Goal: Task Accomplishment & Management: Use online tool/utility

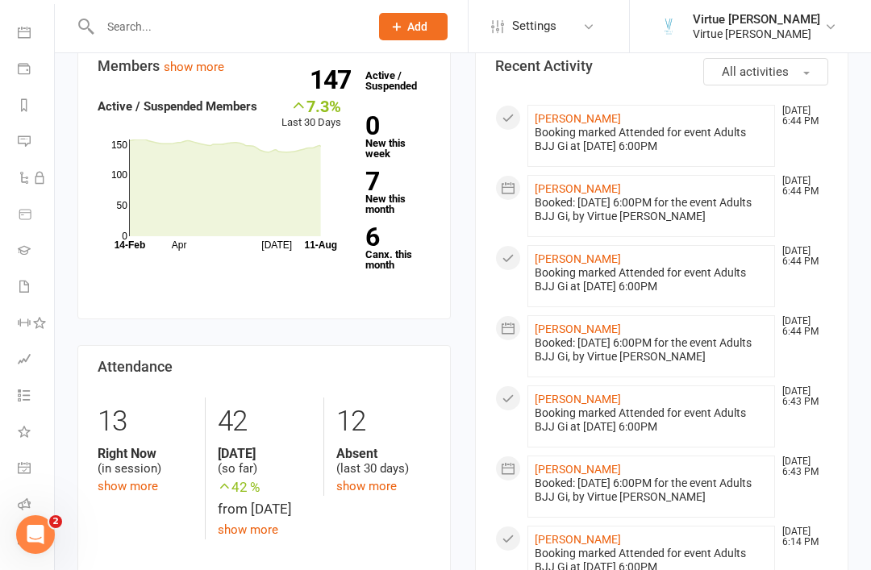
scroll to position [138, 2]
click at [23, 499] on icon at bounding box center [24, 504] width 13 height 13
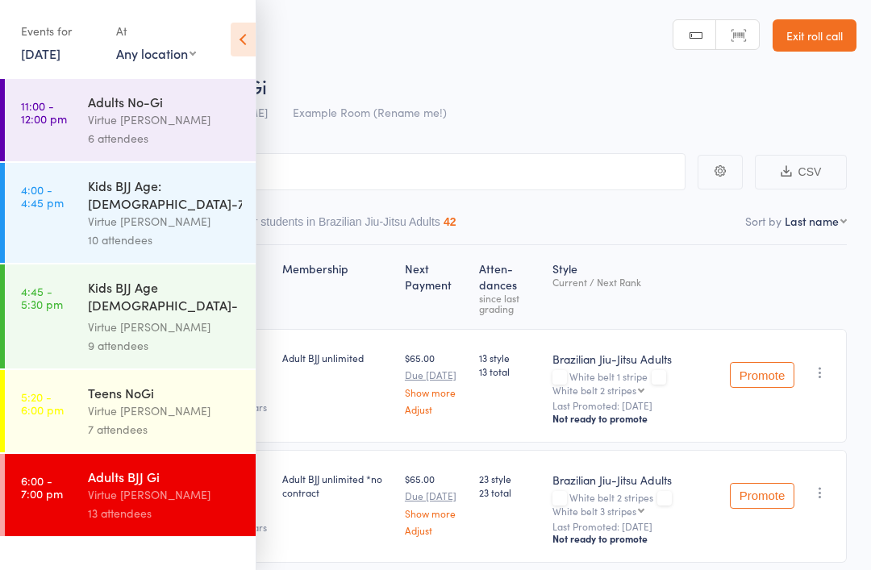
click at [239, 35] on icon at bounding box center [243, 40] width 25 height 34
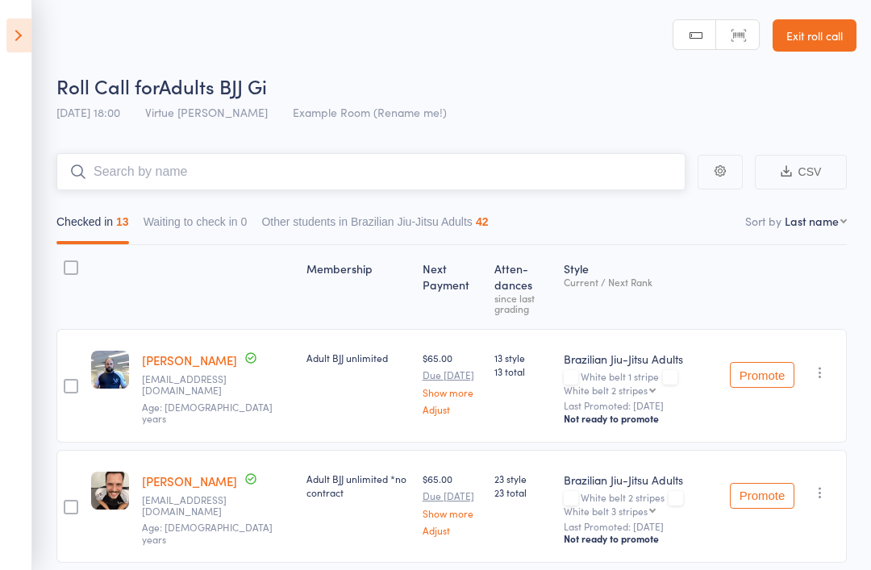
click at [86, 188] on input "search" at bounding box center [370, 171] width 629 height 37
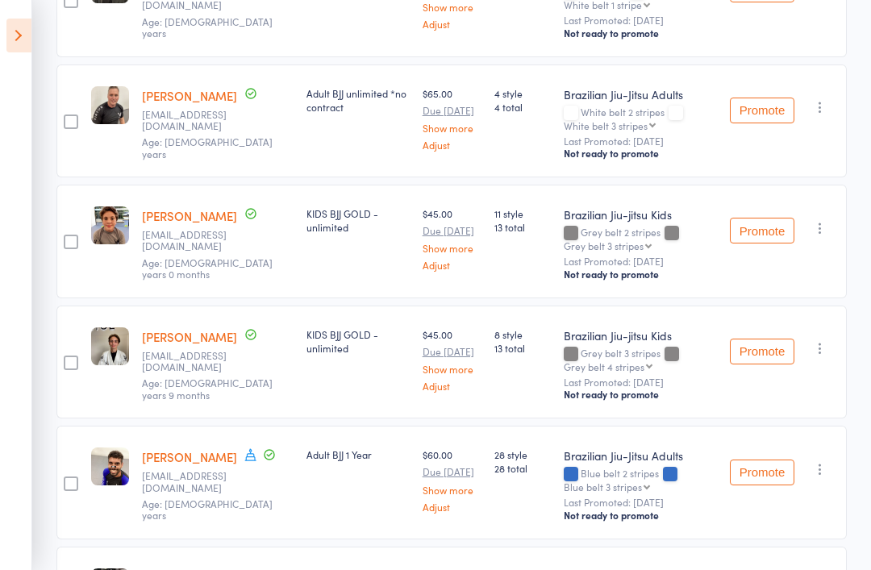
scroll to position [1314, 0]
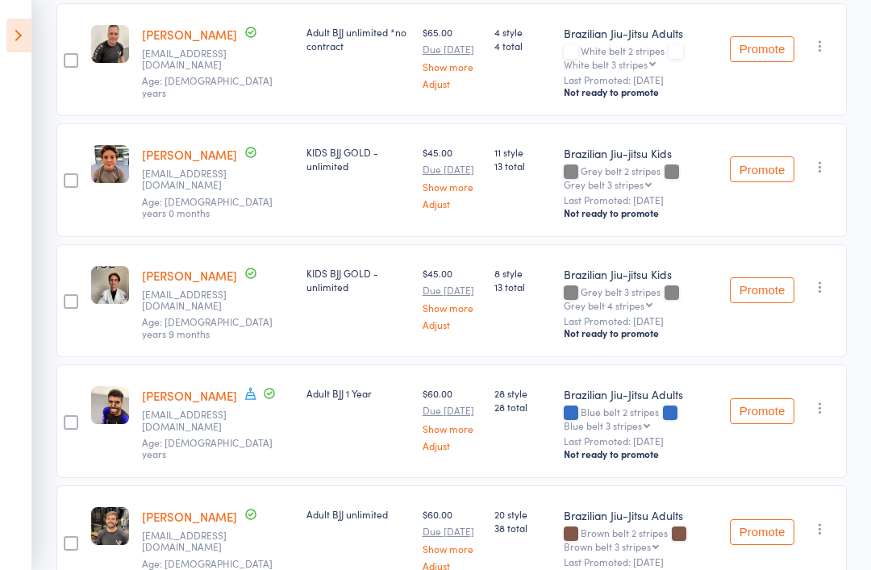
click at [12, 43] on icon at bounding box center [18, 36] width 25 height 34
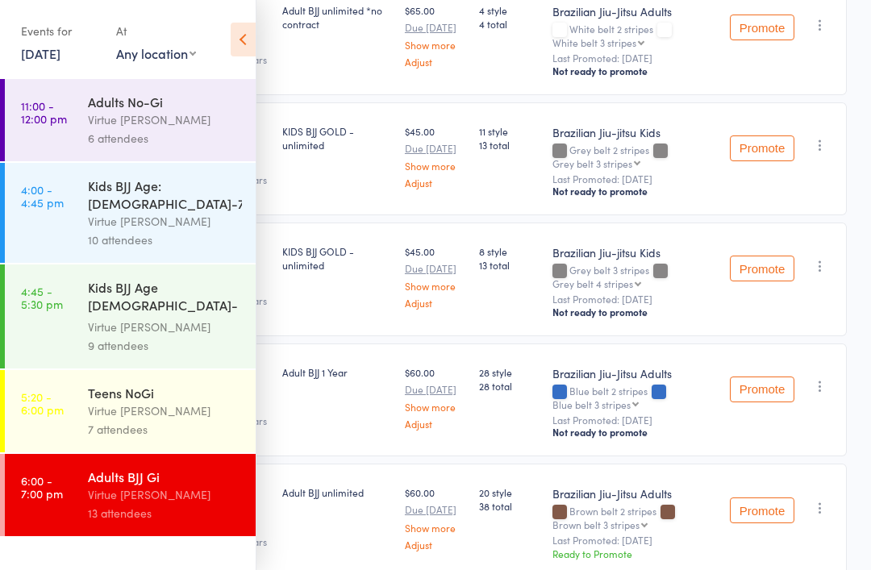
click at [77, 370] on link "5:20 - 6:00 pm Teens NoGi Virtue BJJ Lennox 7 attendees" at bounding box center [130, 411] width 251 height 82
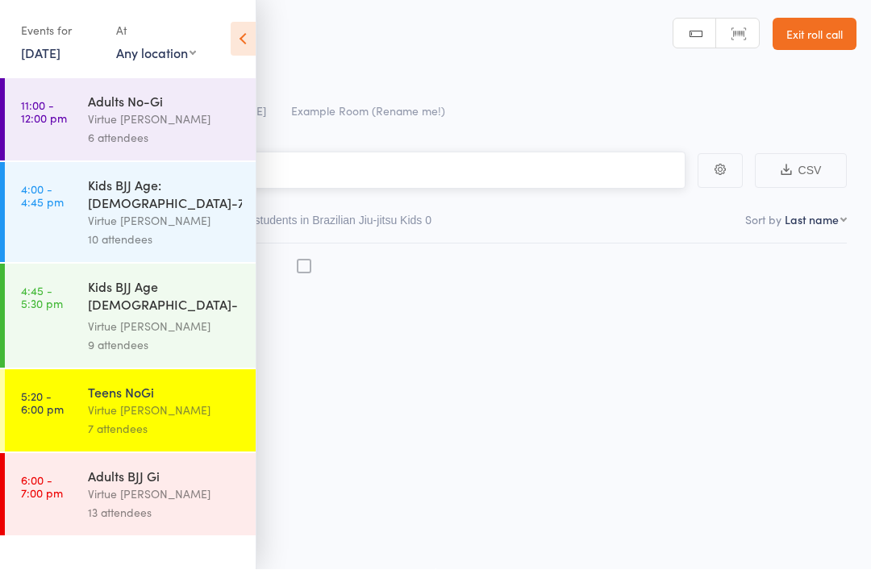
scroll to position [11, 0]
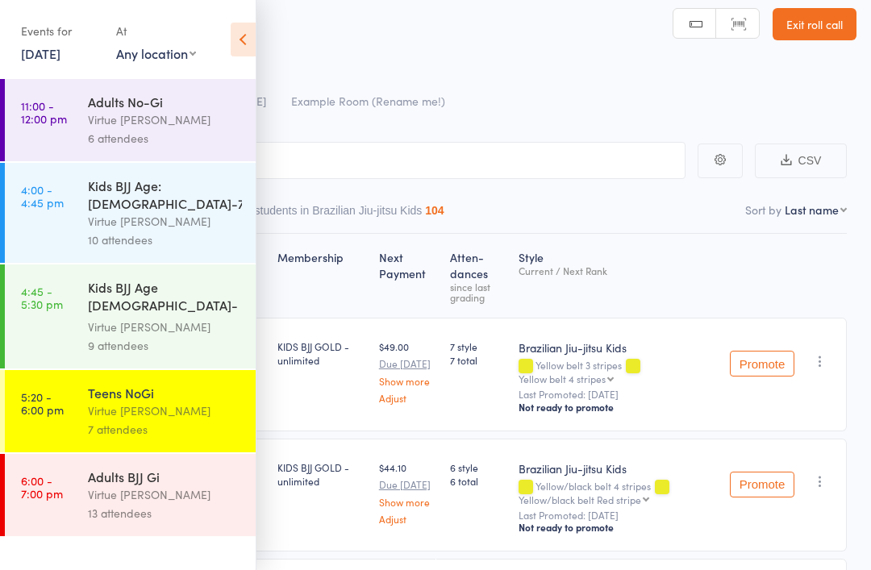
click at [75, 196] on link "4:00 - 4:45 pm Kids BJJ Age: 4-7yrs Virtue BJJ Lennox 10 attendees" at bounding box center [130, 213] width 251 height 100
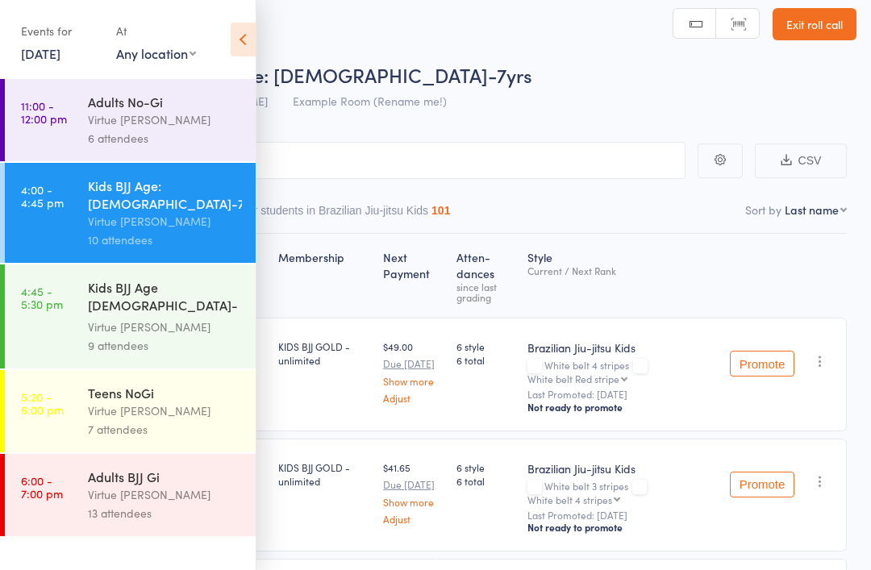
click at [680, 86] on div "Roll Call for Kids BJJ Age: 4-7yrs" at bounding box center [456, 74] width 800 height 27
click at [233, 39] on icon at bounding box center [243, 40] width 25 height 34
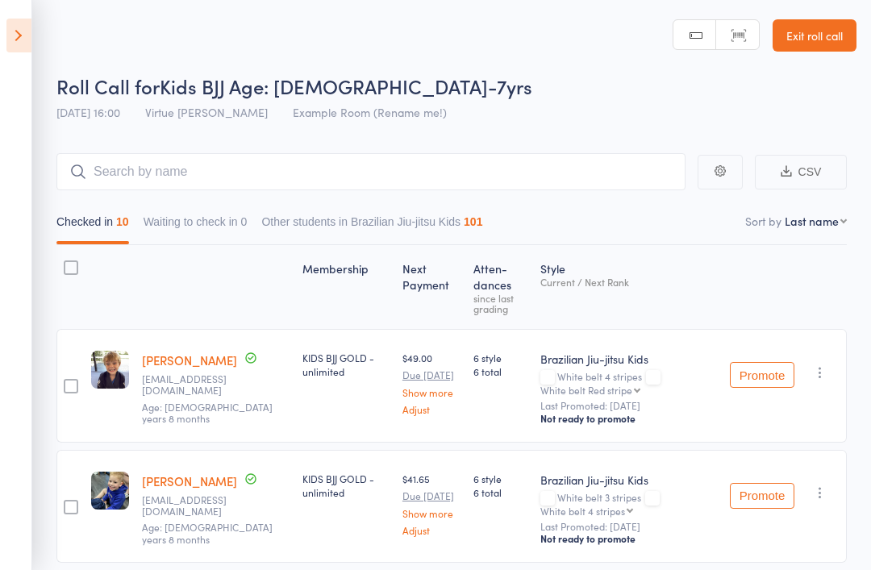
click at [827, 40] on link "Exit roll call" at bounding box center [814, 35] width 84 height 32
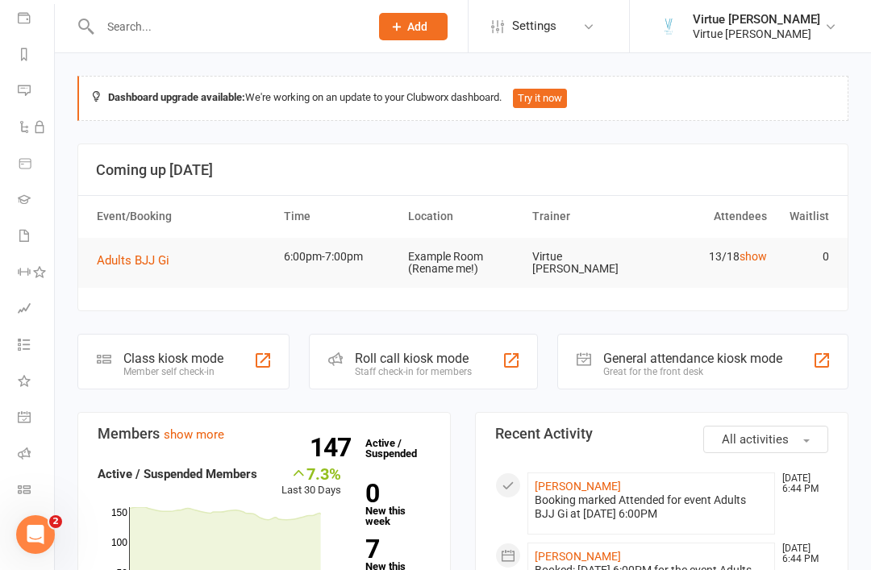
scroll to position [189, 2]
click at [9, 452] on li "Roll call" at bounding box center [25, 455] width 54 height 36
click at [22, 456] on icon at bounding box center [24, 453] width 13 height 13
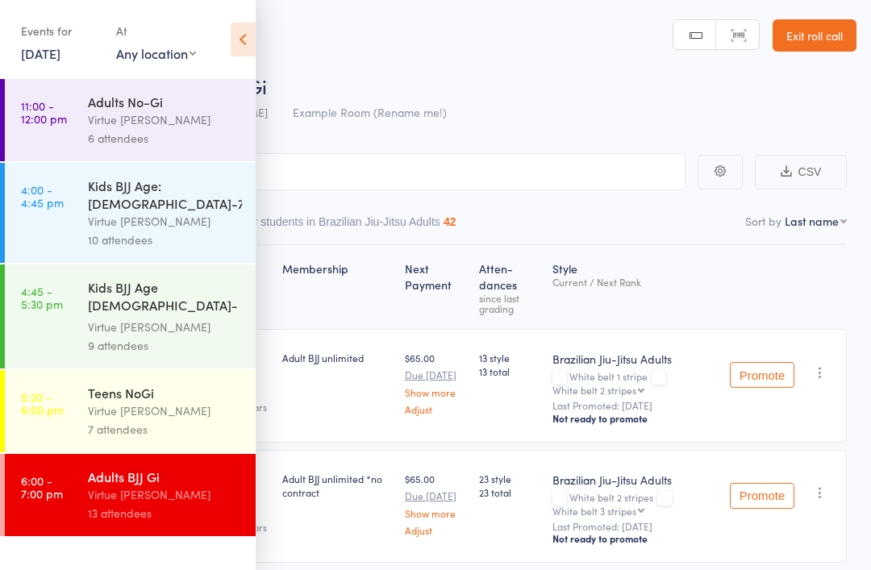
click at [572, 175] on input "search" at bounding box center [354, 171] width 661 height 37
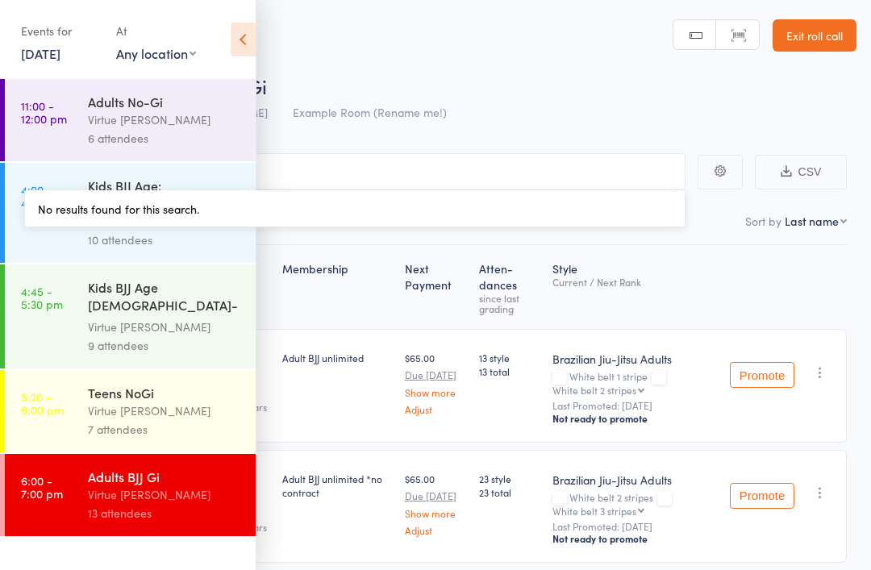
click at [226, 32] on div "Events for 11 Aug, 2025 11 Aug, 2025 August 2025 Sun Mon Tue Wed Thu Fri Sat 31…" at bounding box center [128, 40] width 256 height 81
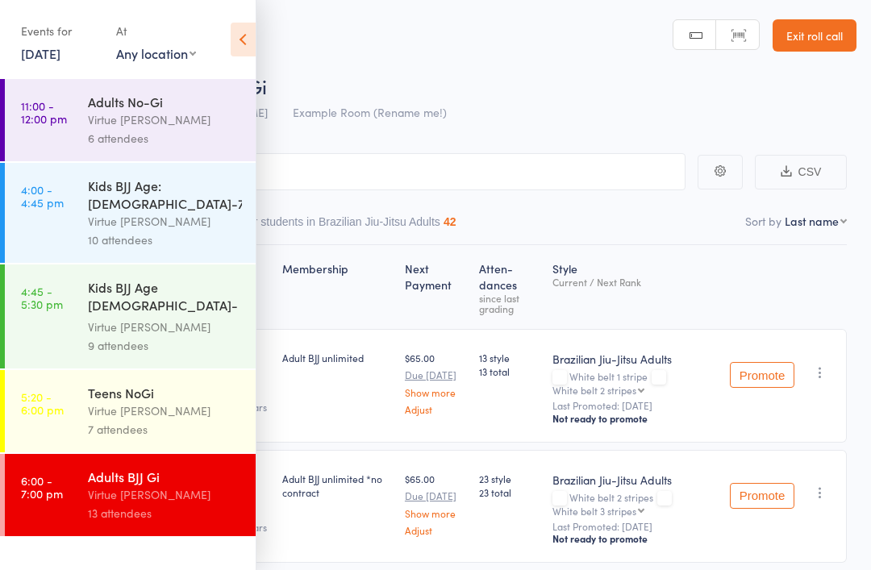
click at [244, 51] on icon at bounding box center [243, 40] width 25 height 34
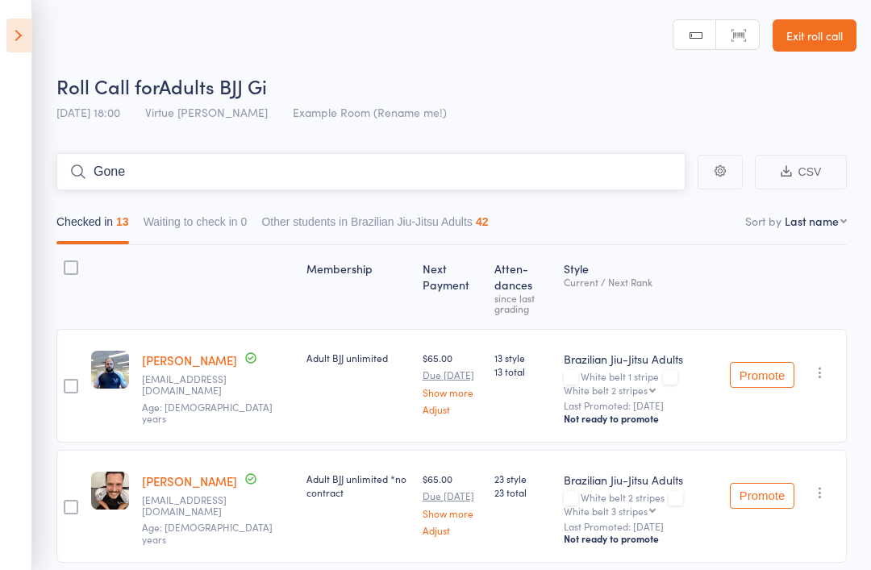
click at [543, 185] on input "Gone" at bounding box center [370, 171] width 629 height 37
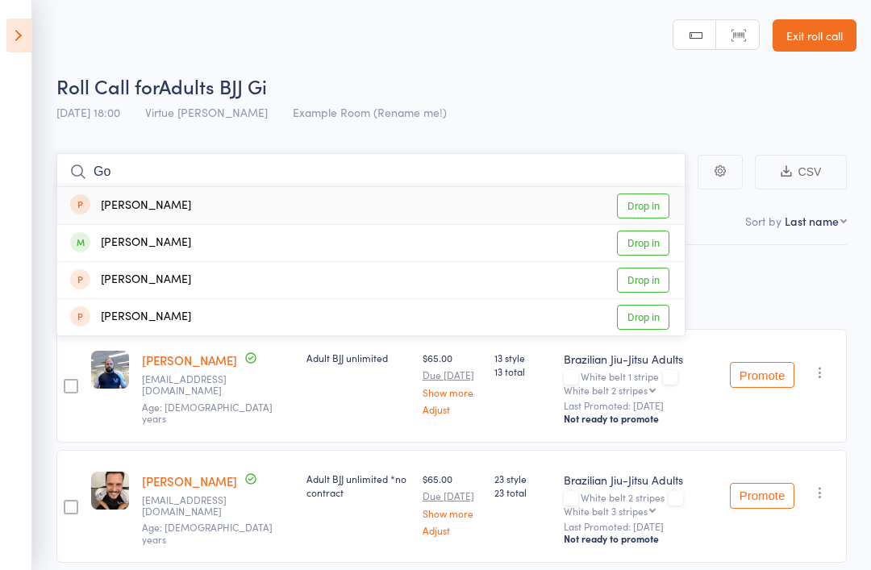
type input "G"
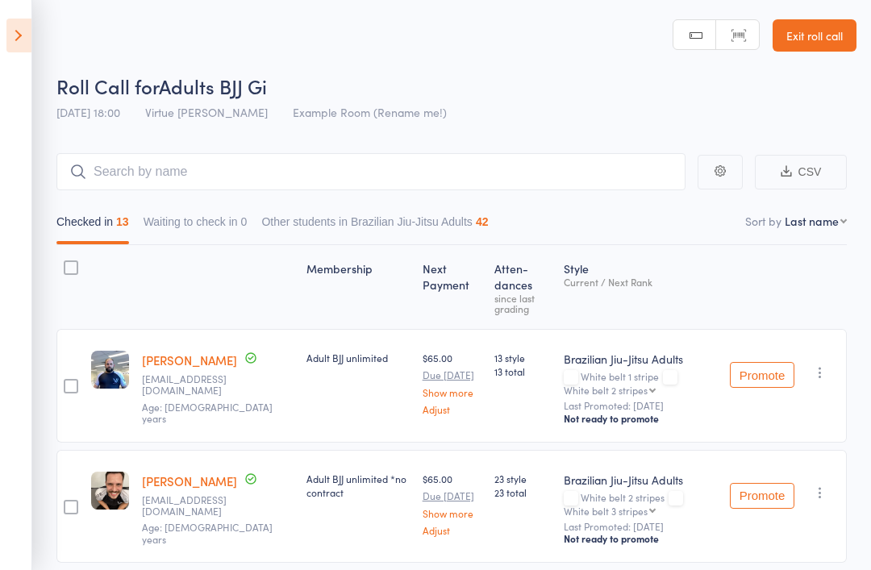
click at [617, 85] on div "Roll Call for Adults BJJ Gi" at bounding box center [456, 86] width 800 height 27
click at [104, 185] on input "search" at bounding box center [370, 171] width 629 height 37
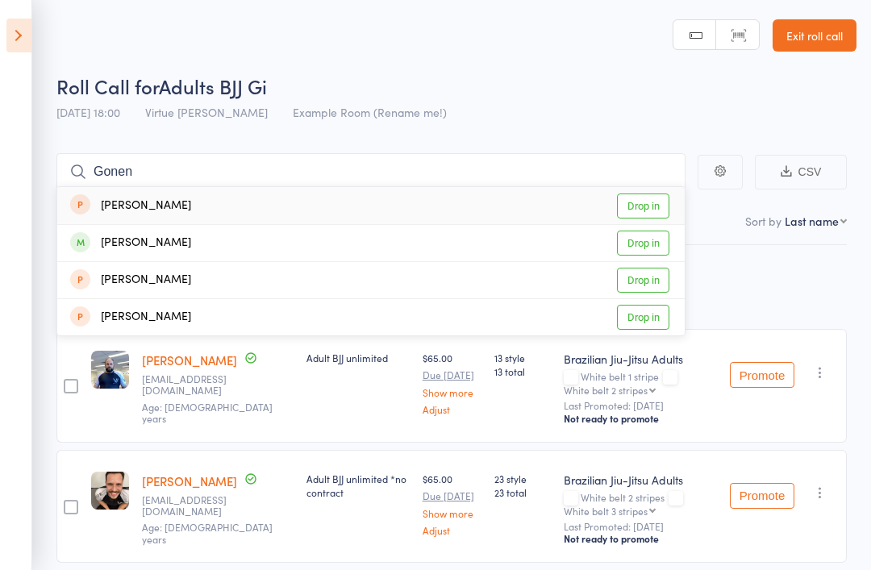
click at [669, 73] on div "Roll Call for Adults BJJ Gi" at bounding box center [456, 86] width 800 height 27
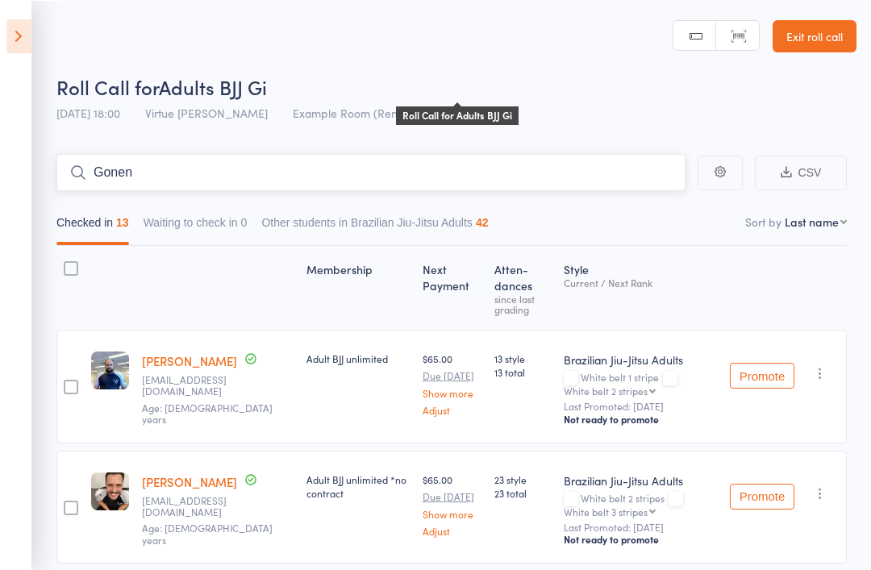
click at [641, 173] on input "Gonen" at bounding box center [370, 171] width 629 height 37
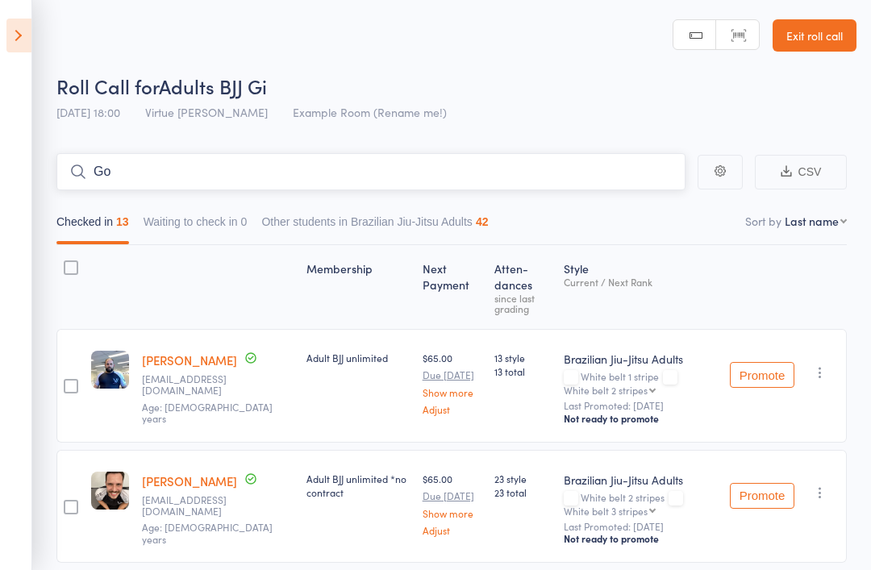
type input "G"
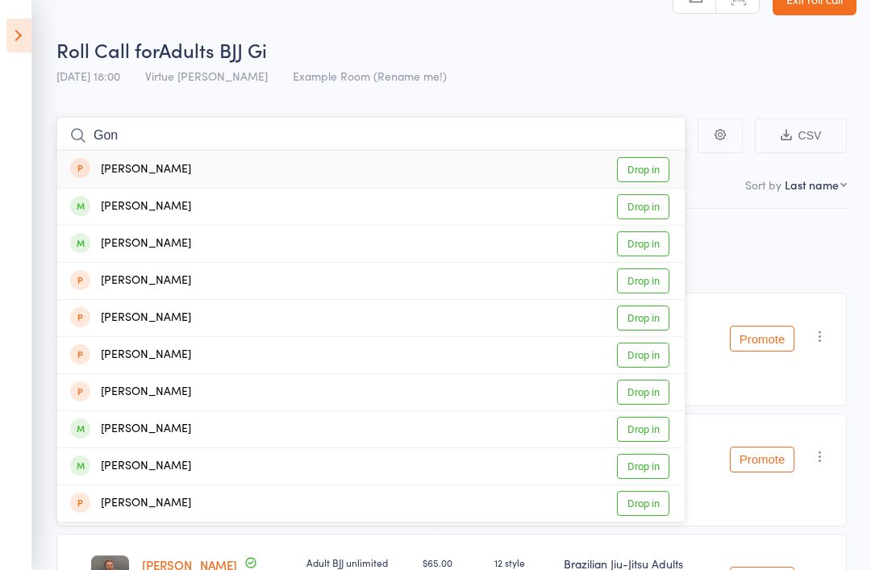
scroll to position [39, 0]
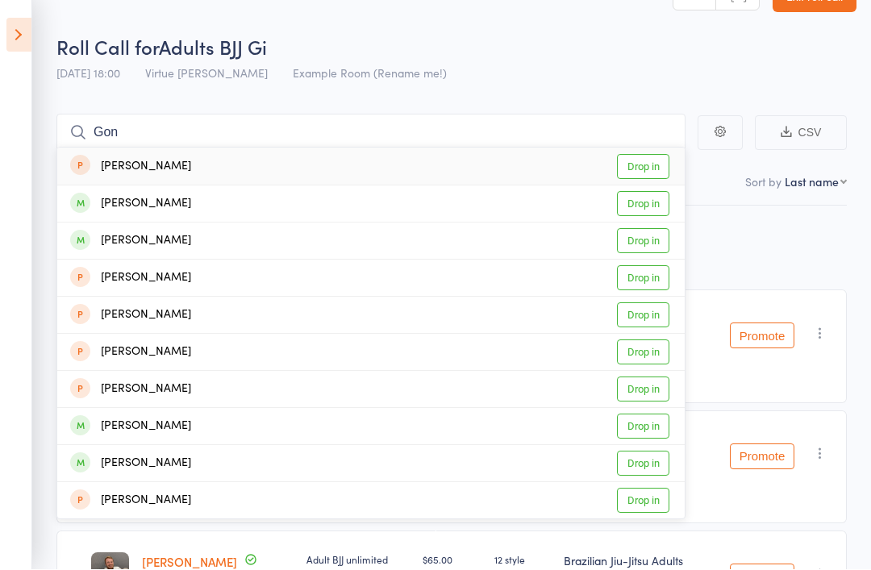
click at [760, 43] on div "Roll Call for Adults BJJ Gi" at bounding box center [456, 47] width 800 height 27
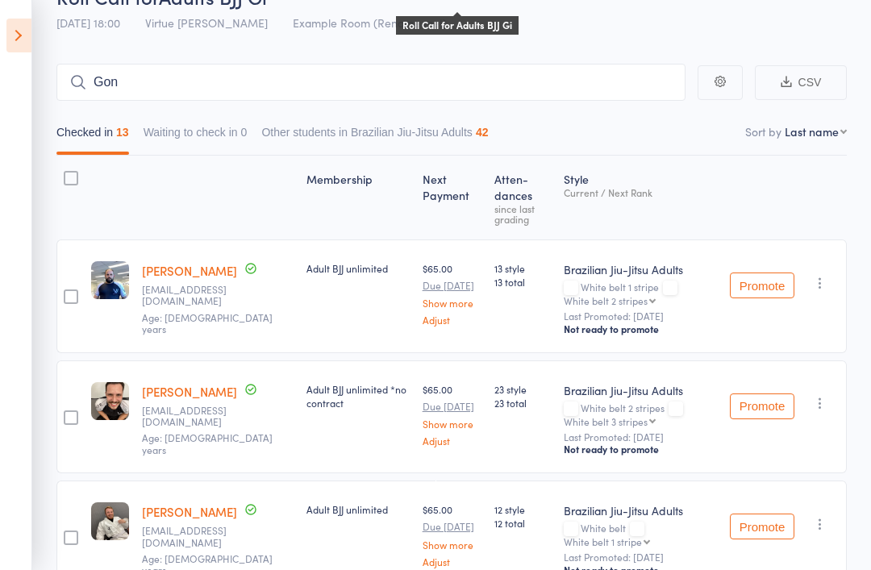
scroll to position [0, 0]
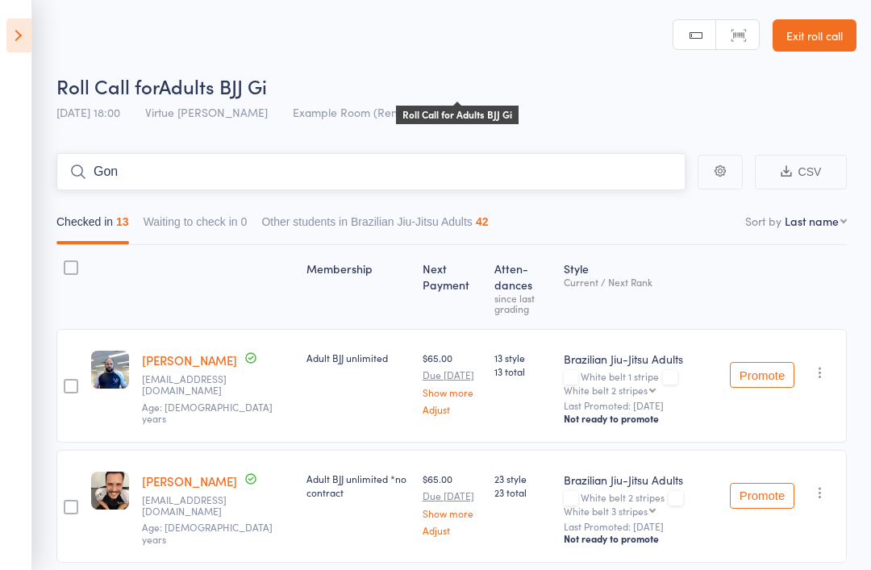
click at [131, 168] on input "Gon" at bounding box center [370, 171] width 629 height 37
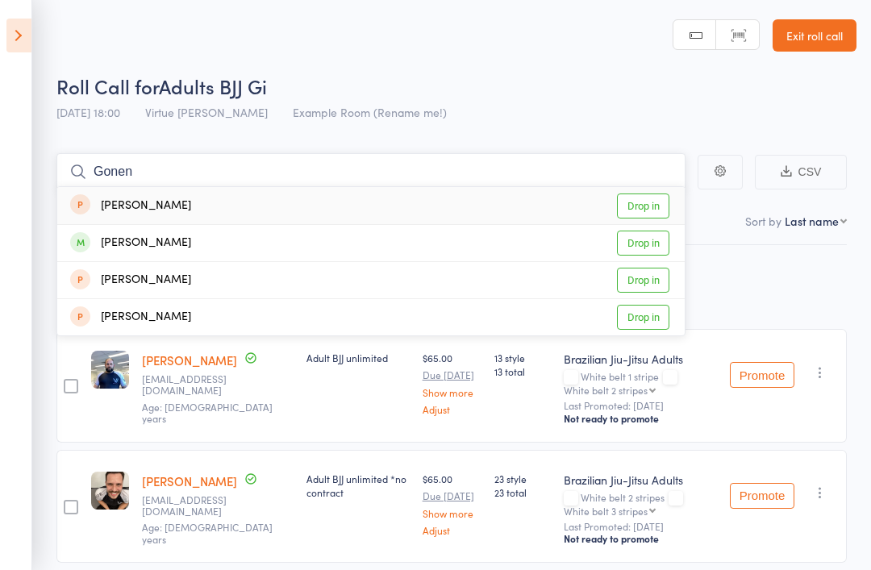
type input "Gonen"
click at [640, 60] on header "Roll Call for Adults BJJ Gi 11 Aug 18:00 Virtue BJJ Lennox Example Room (Rename…" at bounding box center [435, 64] width 871 height 129
